Goal: Navigation & Orientation: Find specific page/section

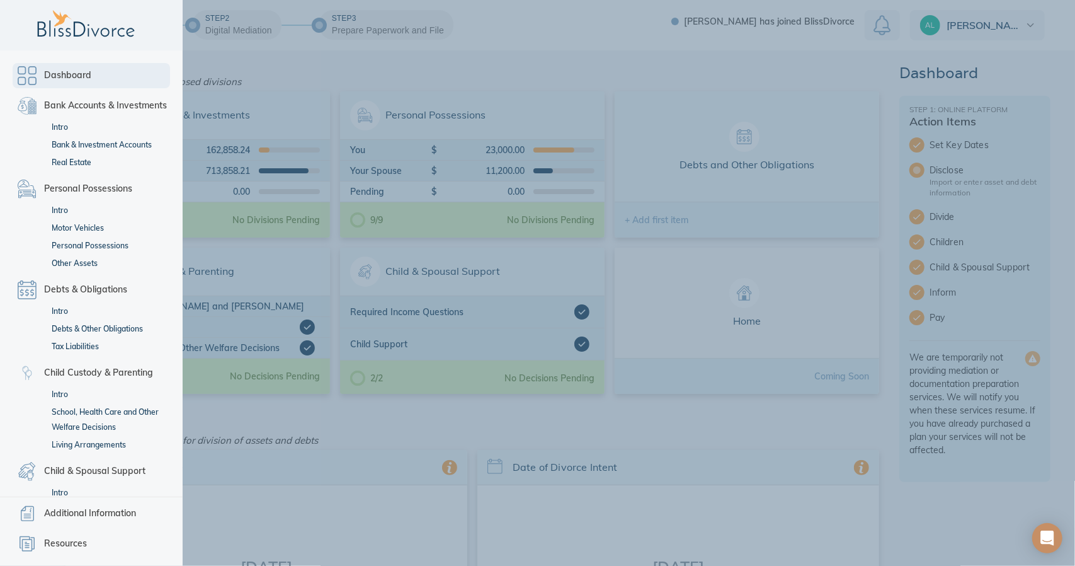
click at [53, 80] on span "Dashboard" at bounding box center [67, 75] width 47 height 15
